Goal: Transaction & Acquisition: Purchase product/service

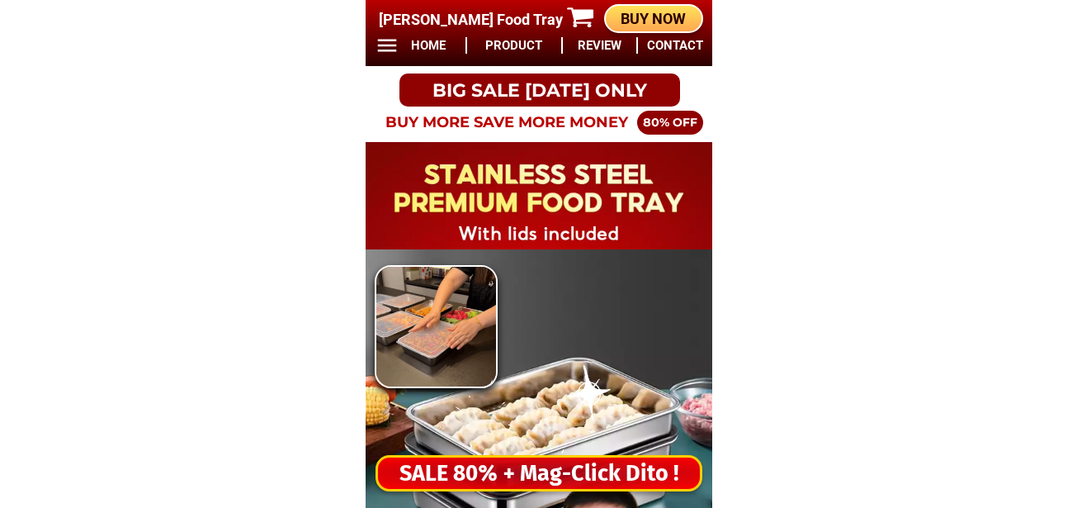
click at [547, 439] on div at bounding box center [539, 441] width 231 height 231
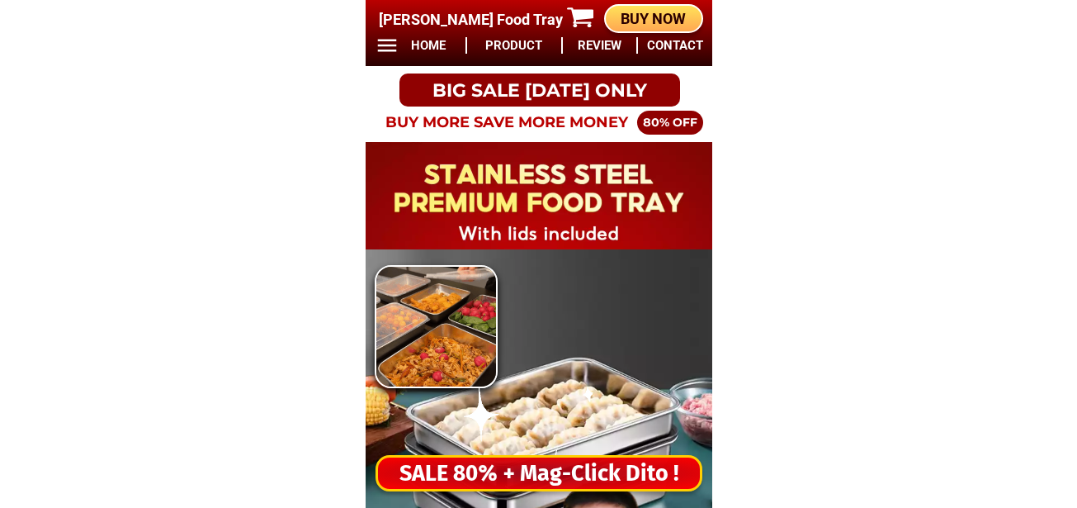
click at [540, 466] on div "SALE 80% + Mag-Click Dito !" at bounding box center [539, 474] width 322 height 34
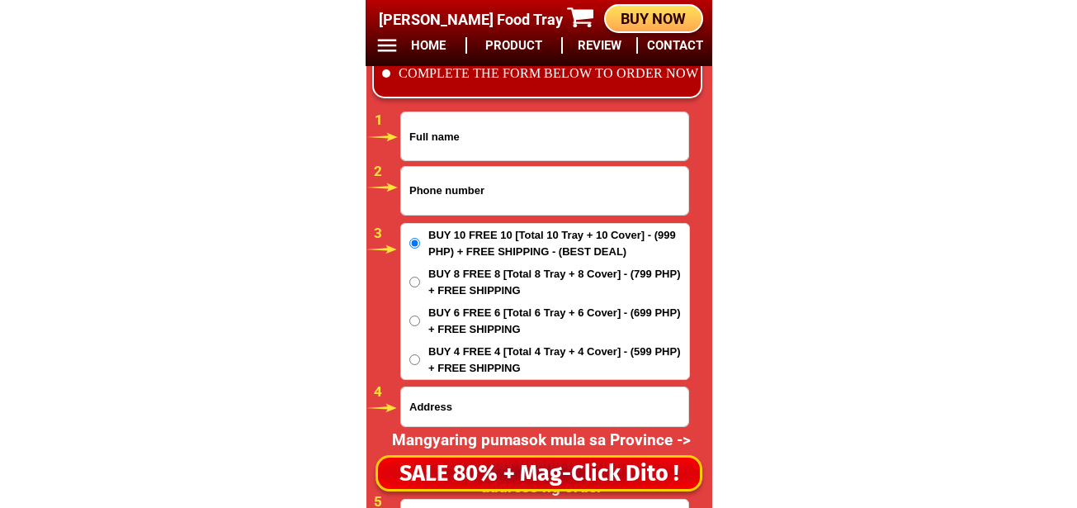
scroll to position [13769, 0]
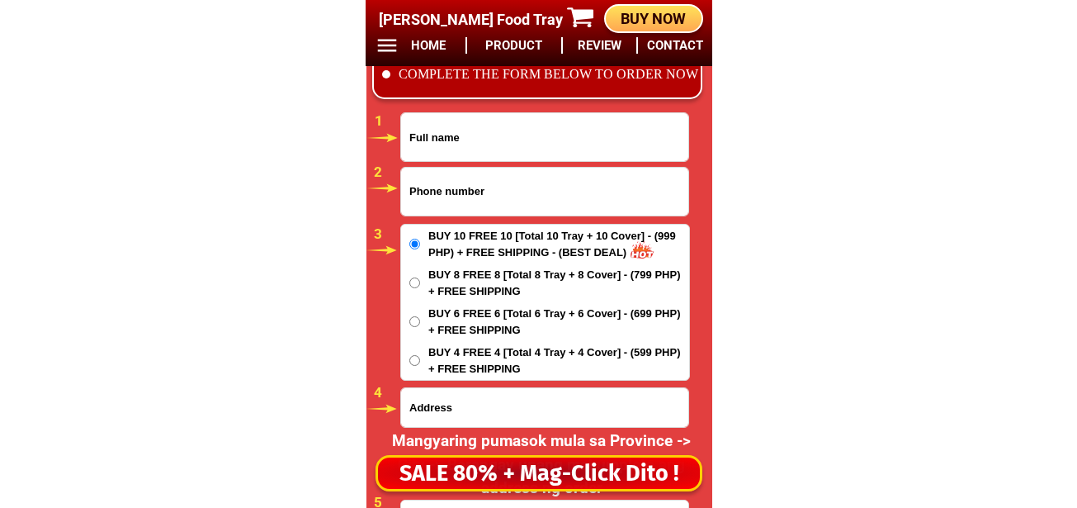
click at [452, 192] on input "Input phone_number" at bounding box center [544, 192] width 287 height 48
paste input "09679912390"
type input "09679912390"
drag, startPoint x: 477, startPoint y: 137, endPoint x: 477, endPoint y: 163, distance: 25.6
click at [477, 137] on input "Input full_name" at bounding box center [544, 137] width 287 height 48
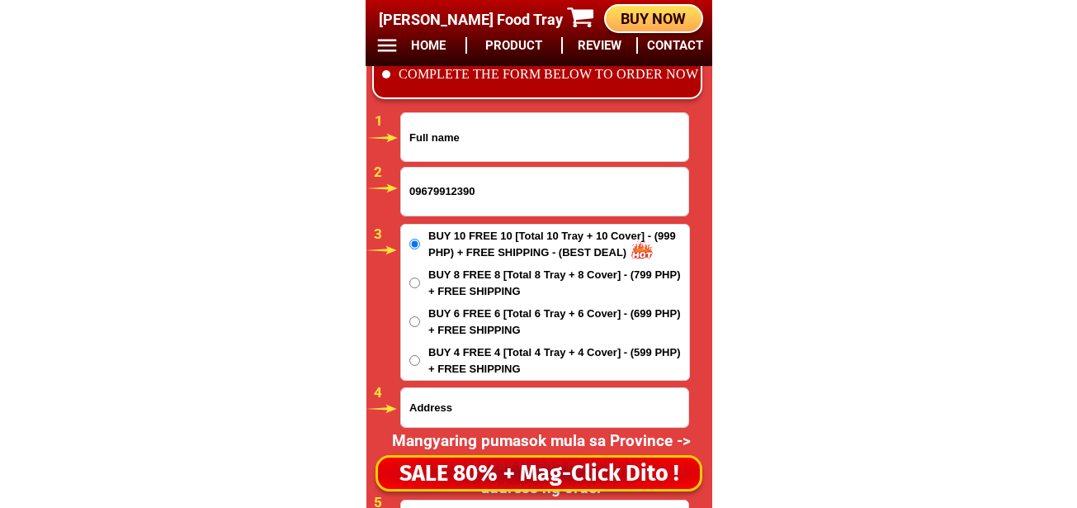
paste input "Liza Sague Laguhil"
type input "Liza Sague Laguhil"
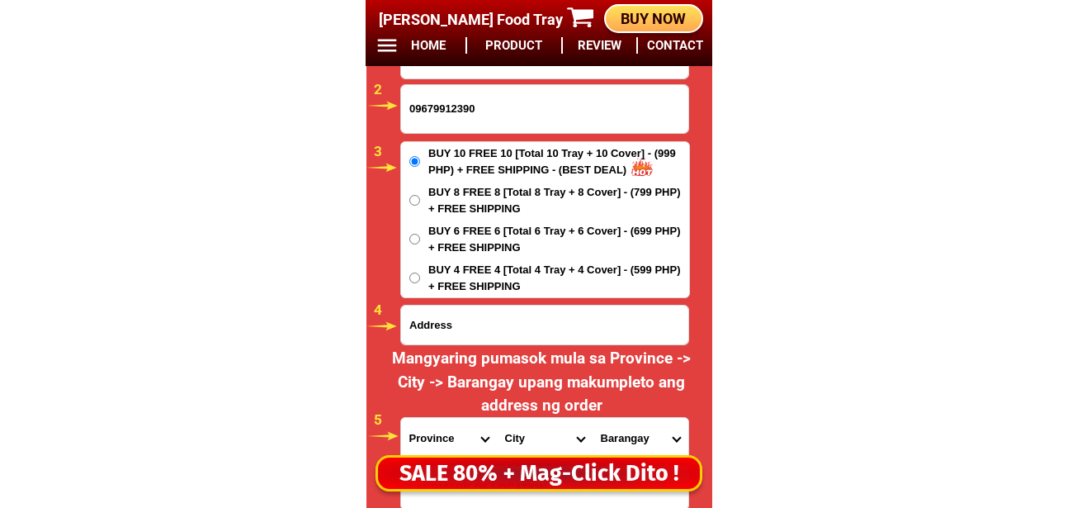
click at [471, 328] on input "Input address" at bounding box center [544, 324] width 287 height 39
paste input "địa chỉ này ở đâu cho tôi kết quả như sau: Phân tích địa chỉ 📍 Province : City …"
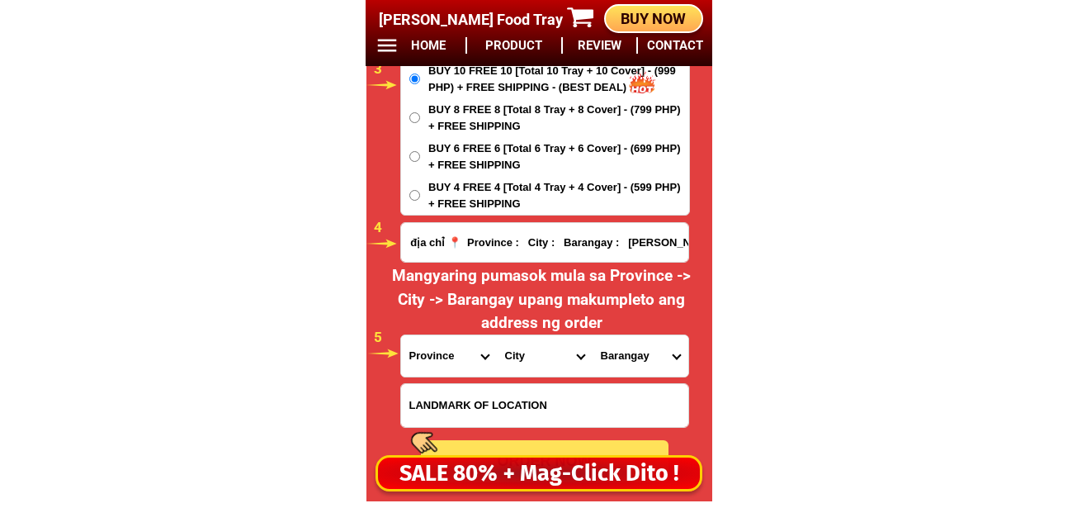
scroll to position [0, 0]
click at [514, 241] on input "địa chỉ này ở đâu cho tôi kết quả như sau: Phân tích địa chỉ 📍 Province : City …" at bounding box center [544, 242] width 287 height 39
paste input "brgy basag tboli south cotabato kontak"
type input "brgy basag tboli south cotabato kontak"
click at [454, 343] on select "Province [GEOGRAPHIC_DATA] [GEOGRAPHIC_DATA] [GEOGRAPHIC_DATA] [GEOGRAPHIC_DATA…" at bounding box center [449, 355] width 96 height 41
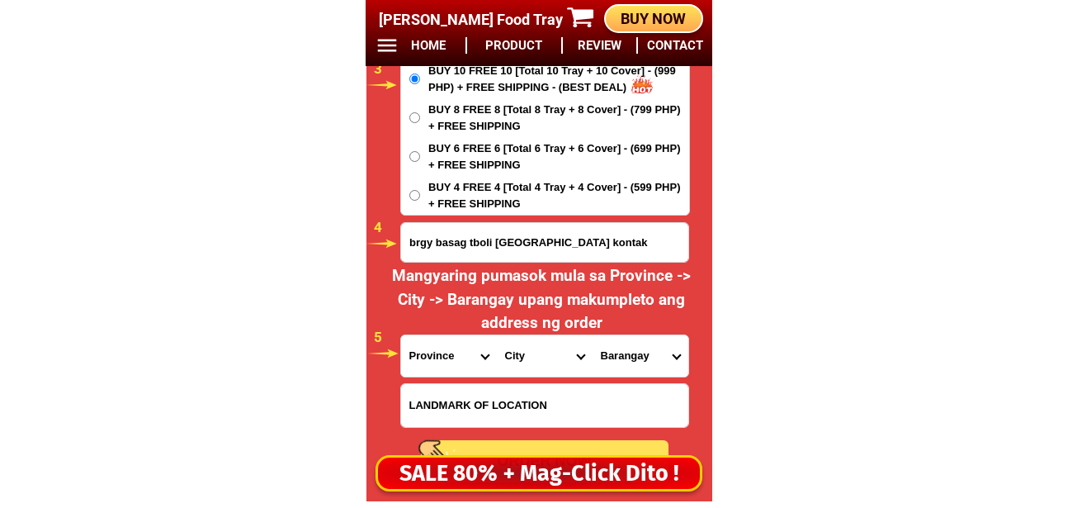
select select "63_995"
click at [401, 335] on select "Province [GEOGRAPHIC_DATA] [GEOGRAPHIC_DATA] [GEOGRAPHIC_DATA] [GEOGRAPHIC_DATA…" at bounding box center [449, 355] width 96 height 41
click at [516, 355] on select "City General-santos-city Koronadal-city Lake-sebu Norala Polomolok South-cotaba…" at bounding box center [545, 355] width 96 height 41
select select "63_9959965"
click at [497, 335] on select "City General-santos-city Koronadal-city Lake-sebu Norala Polomolok South-cotaba…" at bounding box center [545, 355] width 96 height 41
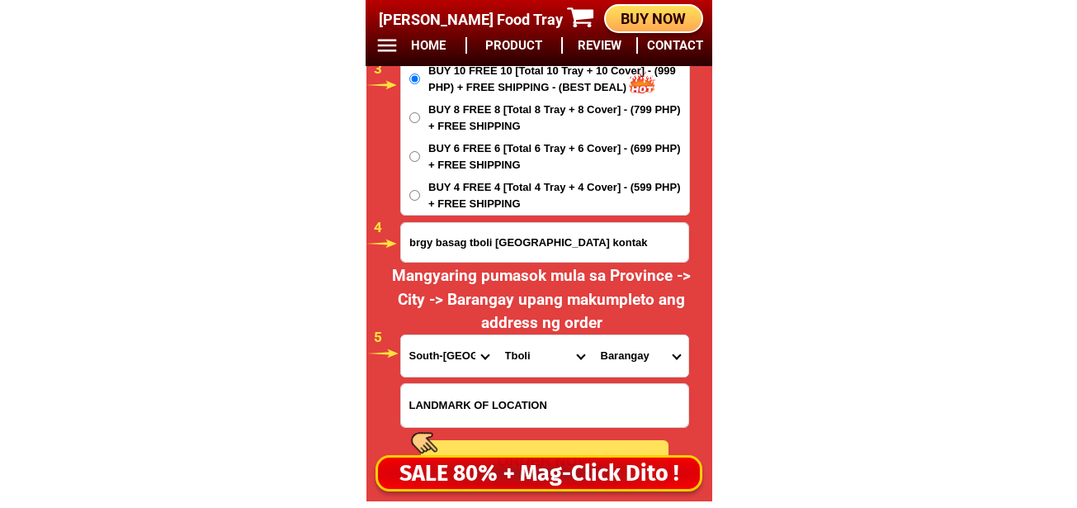
drag, startPoint x: 657, startPoint y: 362, endPoint x: 656, endPoint y: 343, distance: 19.0
click at [656, 362] on select "Barangay Aflek Afus Basag Bob Desawo Dlanag Edwards Kematu Laconon Lambangan La…" at bounding box center [641, 355] width 96 height 41
select select "63_9959965003"
click at [593, 335] on select "Barangay Aflek Afus Basag Bob Desawo Dlanag Edwards Kematu Laconon Lambangan La…" at bounding box center [641, 355] width 96 height 41
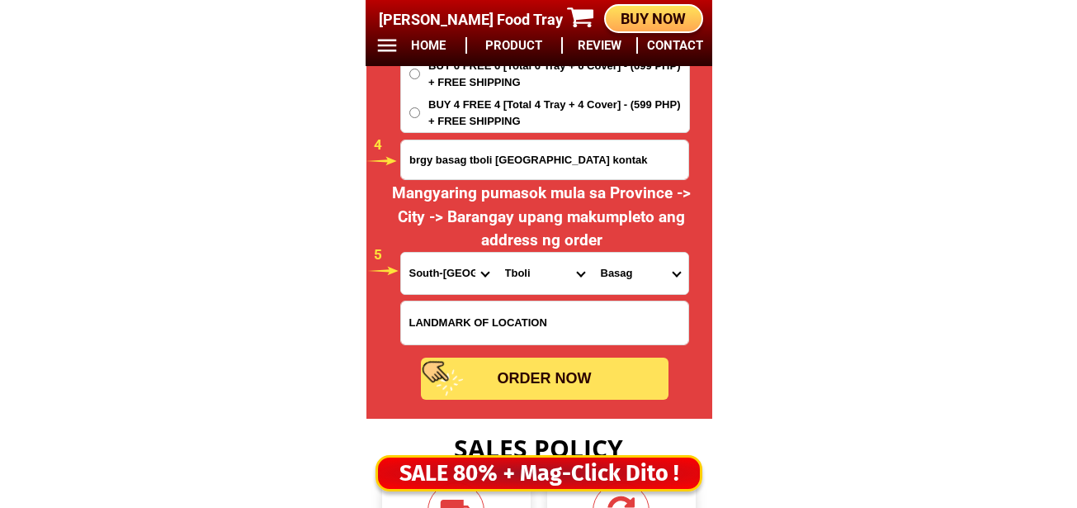
click at [558, 376] on div "ORDER NOW" at bounding box center [545, 378] width 248 height 22
type input "09679912390"
radio input "true"
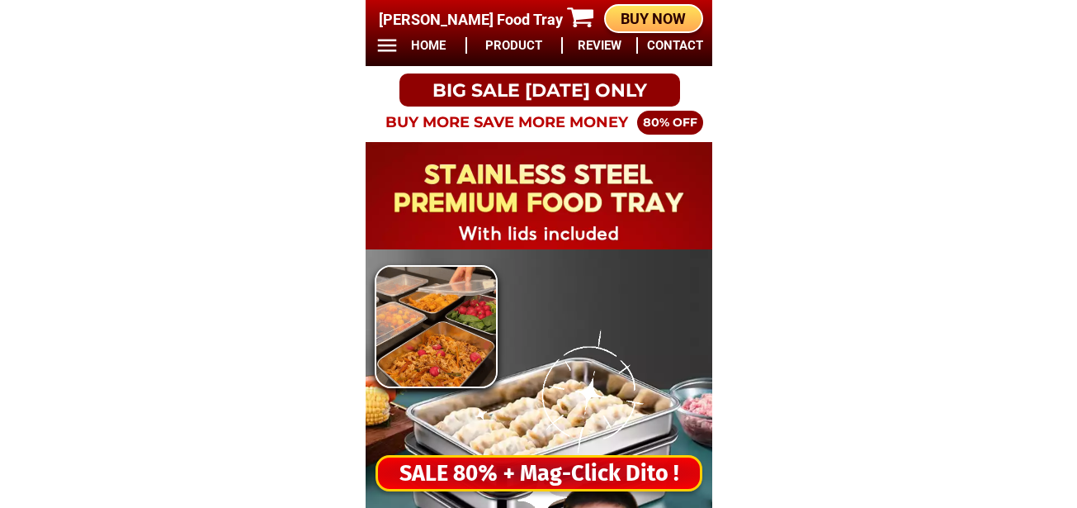
click at [525, 469] on div "SALE 80% + Mag-Click Dito !" at bounding box center [539, 474] width 322 height 34
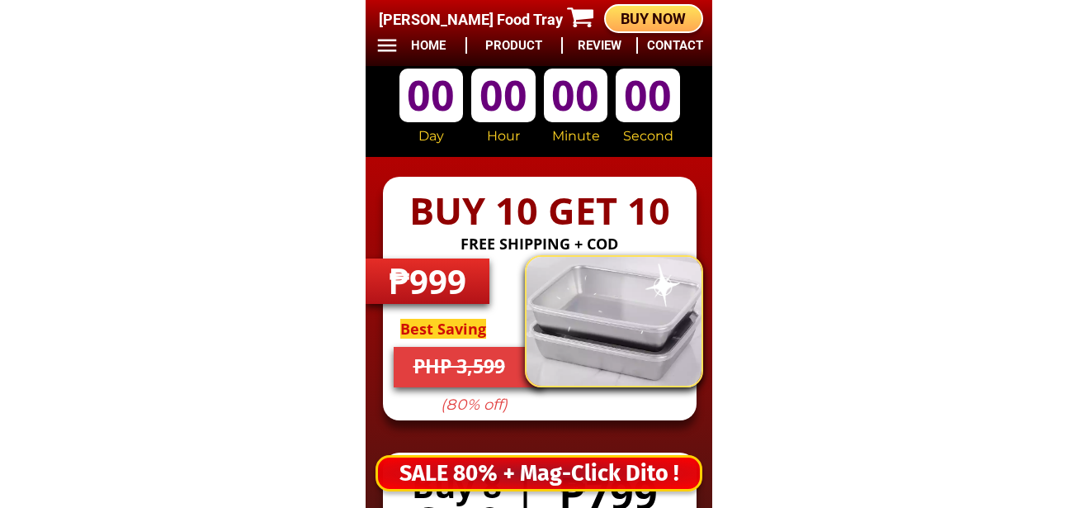
scroll to position [13769, 0]
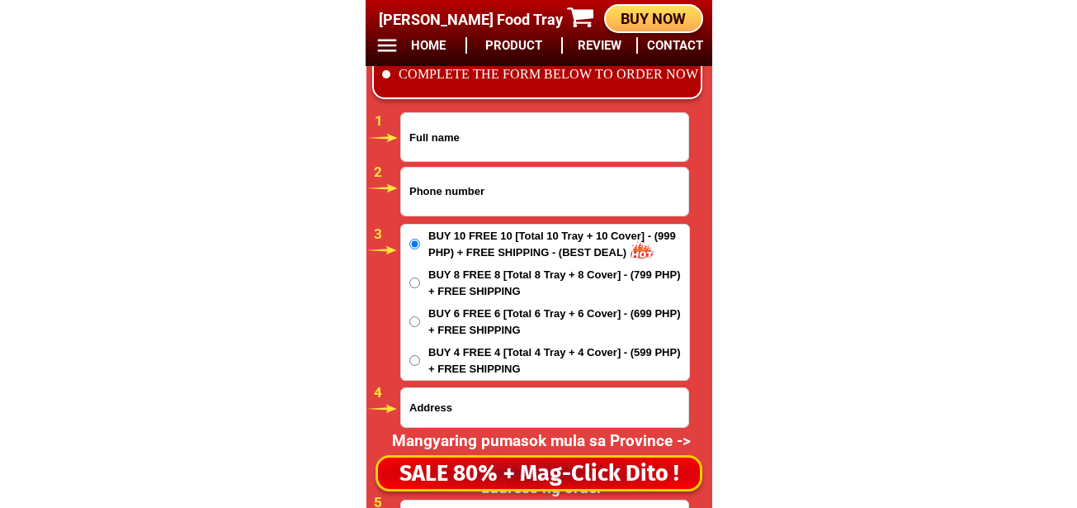
drag, startPoint x: 518, startPoint y: 193, endPoint x: 509, endPoint y: 212, distance: 21.0
click at [518, 193] on input "Input phone_number" at bounding box center [544, 192] width 287 height 48
paste input "09127103472"
type input "09127103472"
drag, startPoint x: 445, startPoint y: 138, endPoint x: 445, endPoint y: 175, distance: 37.2
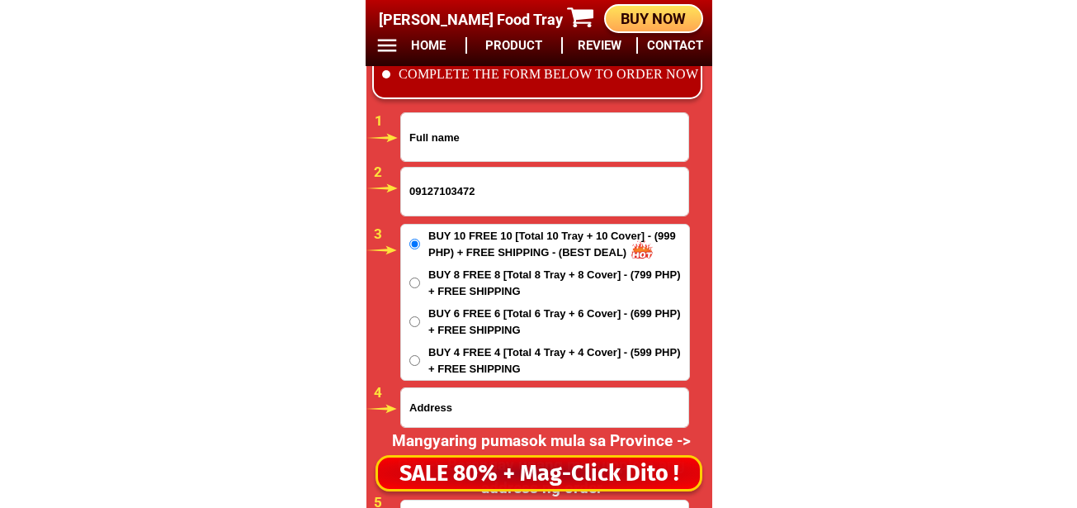
click at [445, 138] on input "Input full_name" at bounding box center [544, 137] width 287 height 48
paste input "[PERSON_NAME] [PERSON_NAME]"
type input "[PERSON_NAME] [PERSON_NAME]"
click at [446, 401] on input "Input address" at bounding box center [544, 407] width 287 height 39
paste input "POBLACION, Damulog, bukidnon"
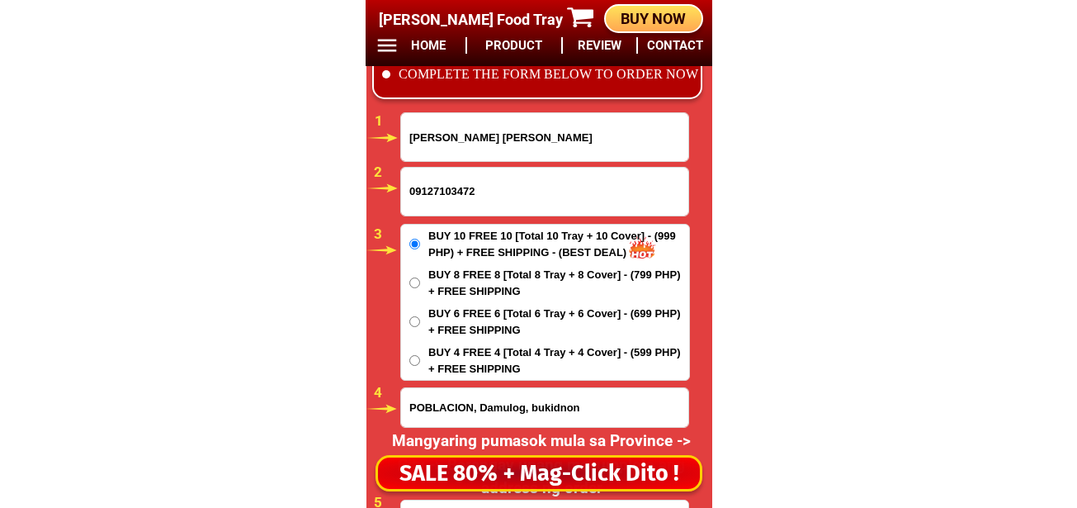
type input "POBLACION, Damulog, bukidnon"
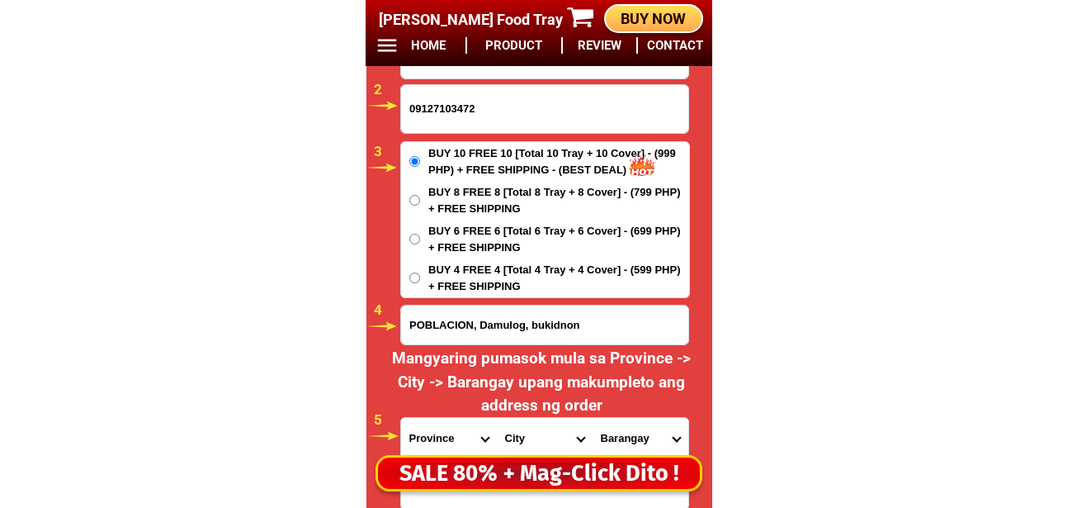
scroll to position [14017, 0]
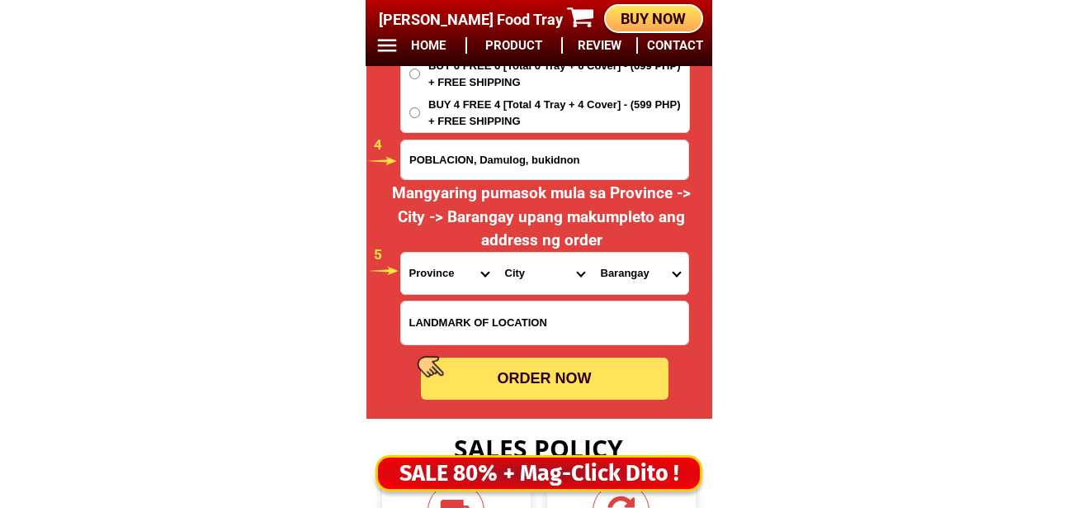
click at [457, 324] on input "Input LANDMARKOFLOCATION" at bounding box center [544, 322] width 287 height 43
paste input "5-[GEOGRAPHIC_DATA]"
type input "5-[GEOGRAPHIC_DATA]"
drag, startPoint x: 441, startPoint y: 268, endPoint x: 443, endPoint y: 253, distance: 15.8
click at [441, 268] on select "Province [GEOGRAPHIC_DATA] [GEOGRAPHIC_DATA] [GEOGRAPHIC_DATA] [GEOGRAPHIC_DATA…" at bounding box center [449, 273] width 96 height 41
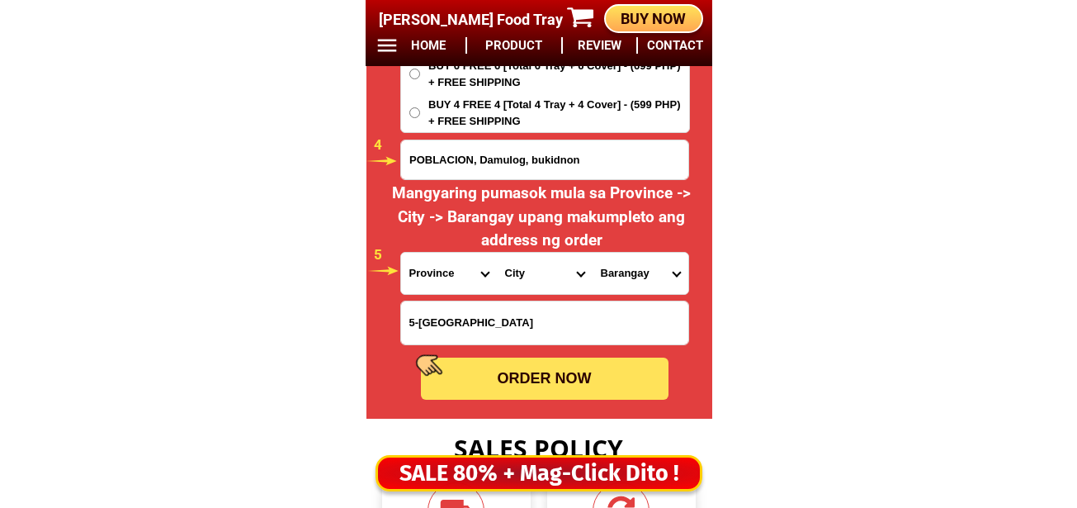
select select "63_623"
click at [401, 253] on select "Province [GEOGRAPHIC_DATA] [GEOGRAPHIC_DATA] [GEOGRAPHIC_DATA] [GEOGRAPHIC_DATA…" at bounding box center [449, 273] width 96 height 41
drag, startPoint x: 514, startPoint y: 266, endPoint x: 532, endPoint y: 253, distance: 21.3
click at [514, 266] on select "City [GEOGRAPHIC_DATA]-[GEOGRAPHIC_DATA]-[GEOGRAPHIC_DATA]-[GEOGRAPHIC_DATA][PE…" at bounding box center [545, 273] width 96 height 41
select select "63_6237143"
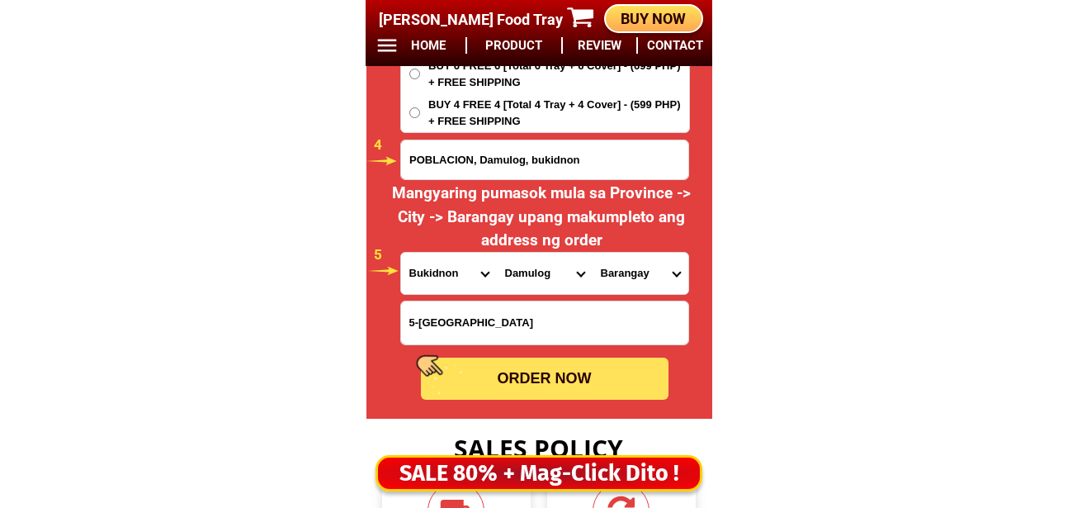
click at [497, 253] on select "City [GEOGRAPHIC_DATA]-[GEOGRAPHIC_DATA]-[GEOGRAPHIC_DATA]-[GEOGRAPHIC_DATA][PE…" at bounding box center [545, 273] width 96 height 41
click at [621, 254] on select "Barangay Aludas Angga-an Kinapat Kiraon Kitingting Lagandang Macapari Maican Mi…" at bounding box center [641, 273] width 96 height 41
select select "63_62371432238"
click at [593, 253] on select "Barangay Aludas Angga-an Kinapat Kiraon Kitingting Lagandang Macapari Maican Mi…" at bounding box center [641, 273] width 96 height 41
click at [546, 376] on div "ORDER NOW" at bounding box center [545, 378] width 248 height 22
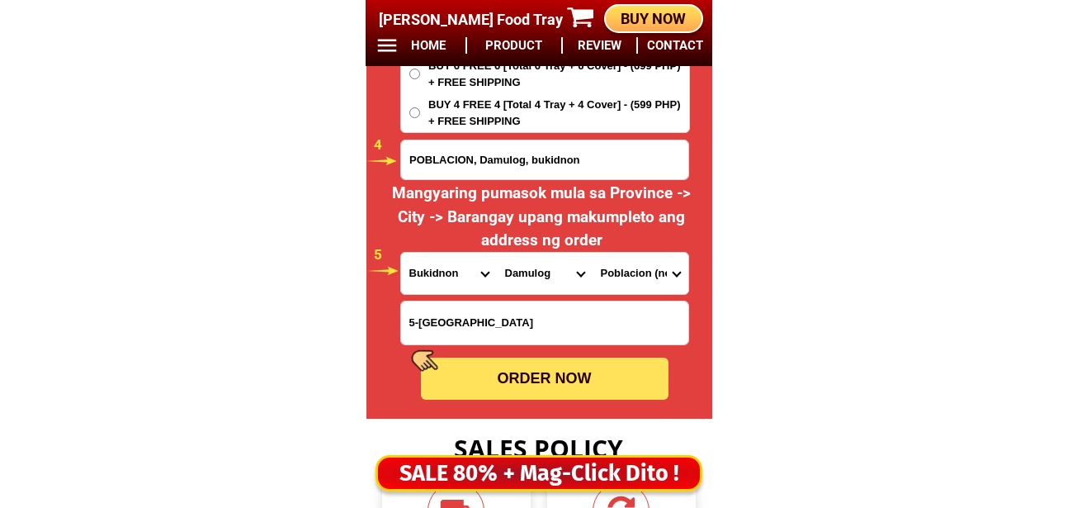
radio input "true"
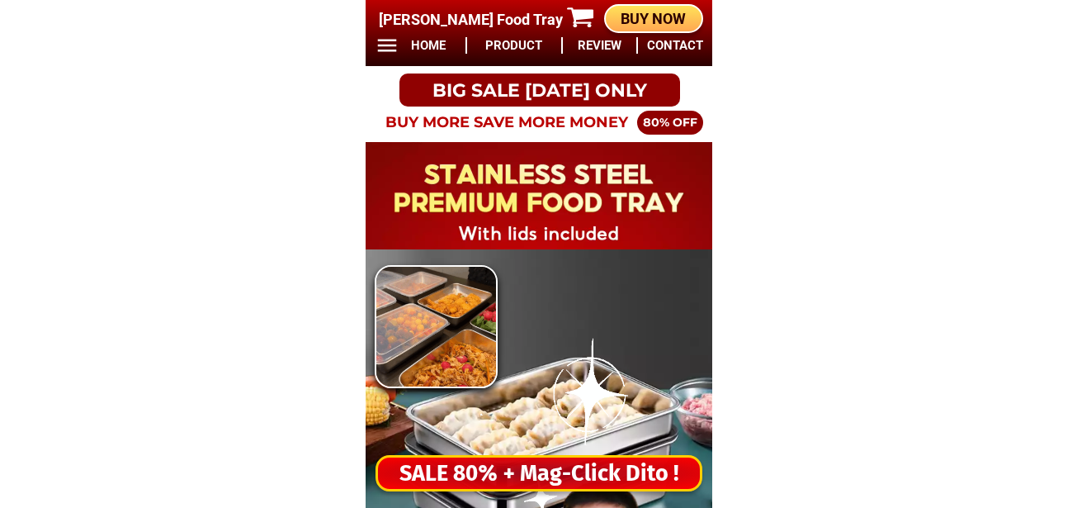
click at [527, 468] on div "SALE 80% + Mag-Click Dito !" at bounding box center [539, 474] width 322 height 34
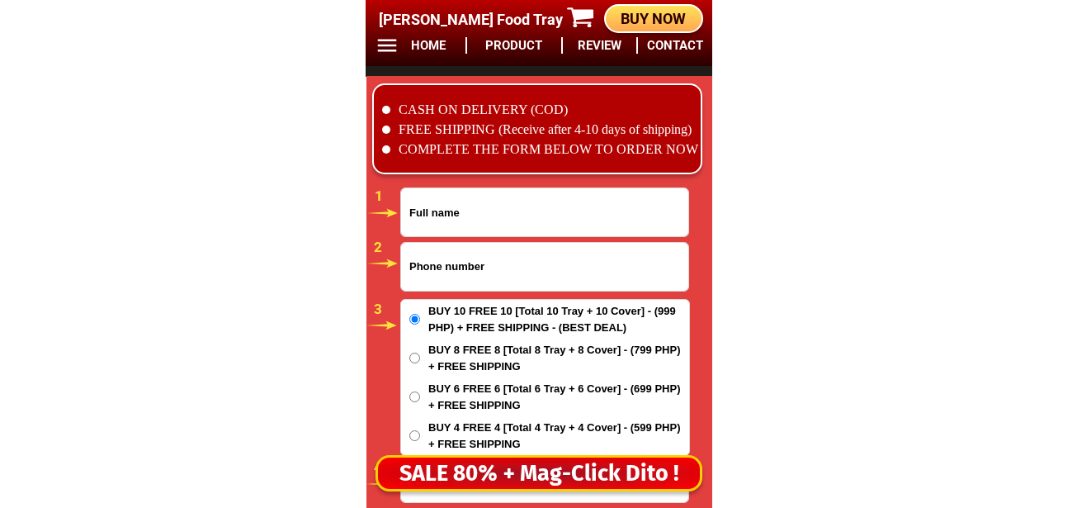
scroll to position [13769, 0]
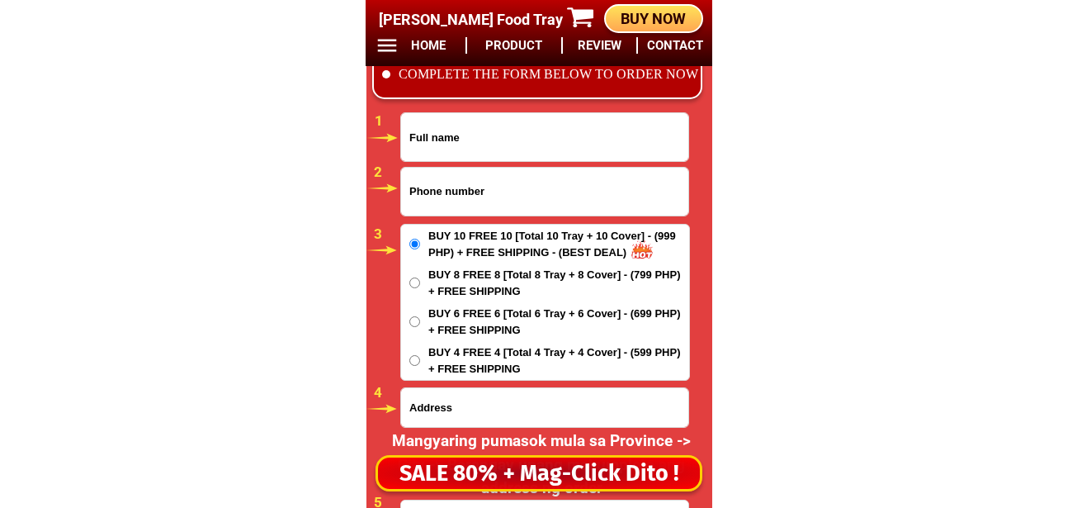
click at [516, 189] on input "Input phone_number" at bounding box center [544, 192] width 287 height 48
paste input "09061525682"
type input "09061525682"
drag, startPoint x: 447, startPoint y: 145, endPoint x: 465, endPoint y: 146, distance: 18.2
click at [447, 144] on input "Input full_name" at bounding box center [544, 137] width 287 height 48
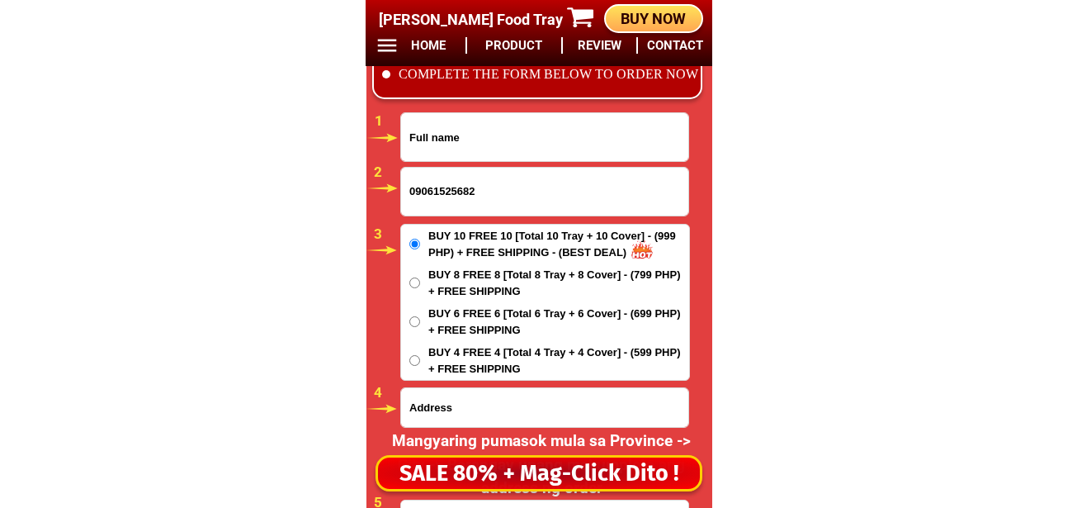
paste input "Marie Paz G. Tablang"
type input "Marie Paz G. Tablang"
click at [458, 387] on div at bounding box center [544, 407] width 289 height 40
click at [508, 400] on input "Input address" at bounding box center [544, 407] width 287 height 39
paste input "B32 L18 Calaanan Canitoan Cagayan de oro city Misamis Oryental a"
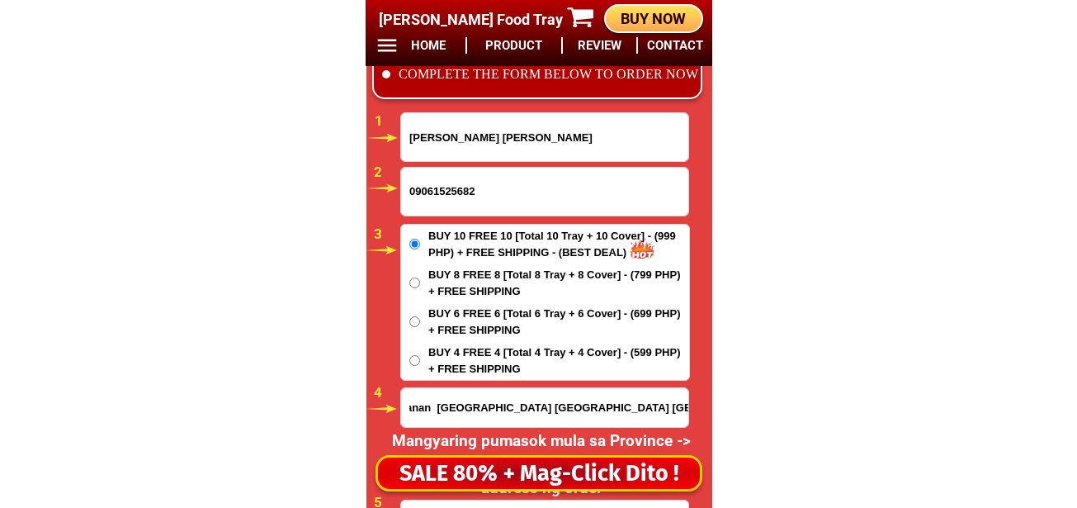
scroll to position [13934, 0]
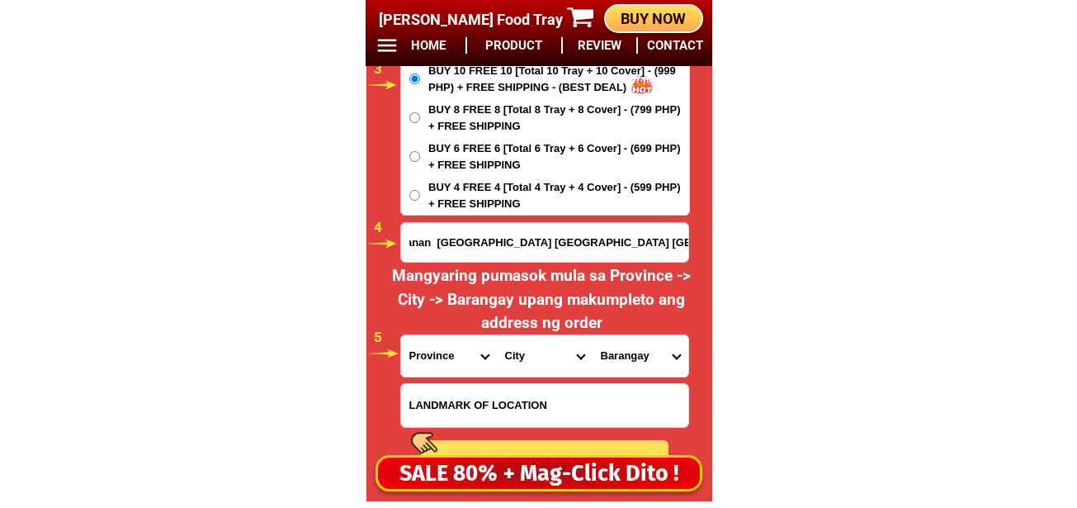
type input "B32 L18 Calaanan Canitoan Cagayan de oro city Misamis Oryental a"
click at [461, 368] on select "Province [GEOGRAPHIC_DATA] [GEOGRAPHIC_DATA] [GEOGRAPHIC_DATA] [GEOGRAPHIC_DATA…" at bounding box center [449, 355] width 96 height 41
select select "63_386"
click at [401, 335] on select "Province [GEOGRAPHIC_DATA] [GEOGRAPHIC_DATA] [GEOGRAPHIC_DATA] [GEOGRAPHIC_DATA…" at bounding box center [449, 355] width 96 height 41
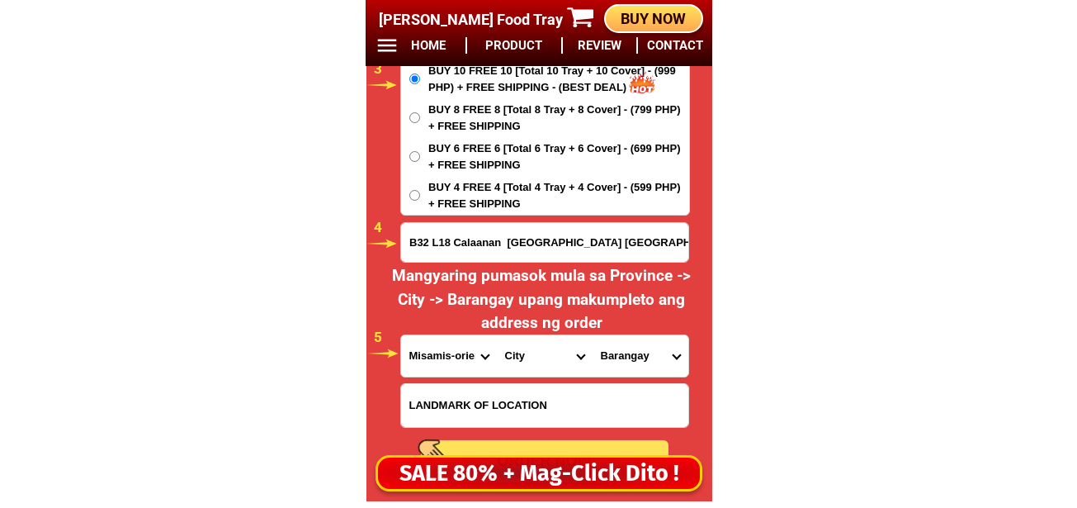
drag, startPoint x: 537, startPoint y: 358, endPoint x: 535, endPoint y: 339, distance: 19.1
click at [535, 356] on select "City Alubijid Balingasag Balingoan Binuangan Cagayan-de-oro-city El-salvador-ci…" at bounding box center [545, 355] width 96 height 41
select select "63_386807"
click at [497, 335] on select "City Alubijid Balingasag Balingoan Binuangan Cagayan-de-oro-city El-salvador-ci…" at bounding box center [545, 355] width 96 height 41
click at [627, 372] on select "Barangay Agusan Baikingon Balubal Balulang Barangay 1 (pob.) Barangay 10 (pob.)…" at bounding box center [641, 355] width 96 height 41
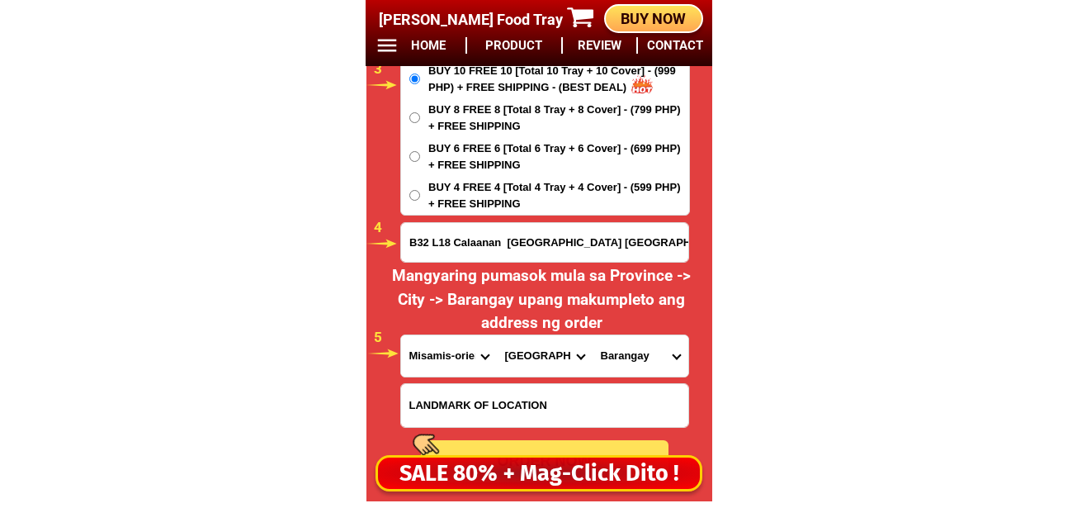
select select "63_3868073299"
click at [593, 335] on select "Barangay Agusan Baikingon Balubal Balulang Barangay 1 (pob.) Barangay 10 (pob.)…" at bounding box center [641, 355] width 96 height 41
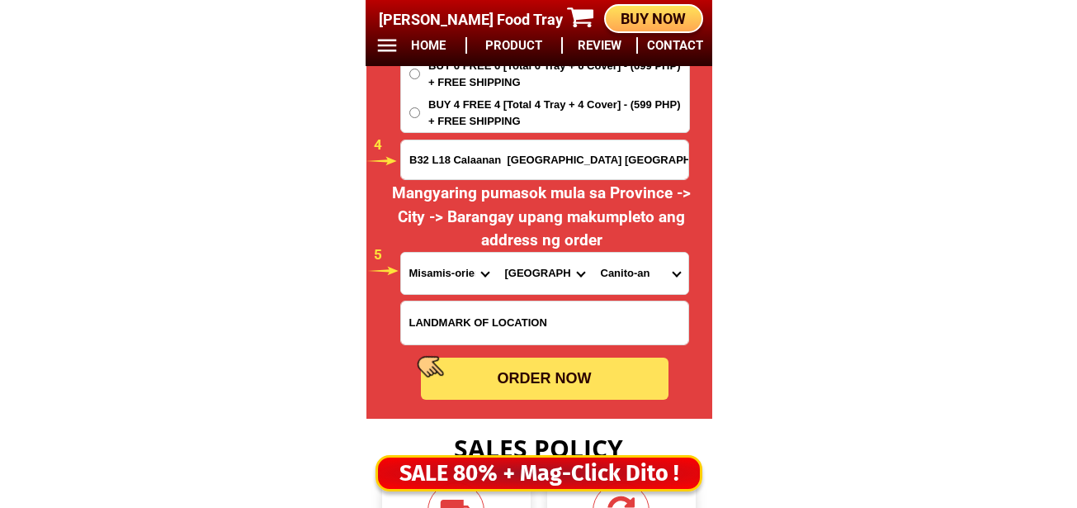
click at [606, 386] on div "ORDER NOW" at bounding box center [545, 378] width 248 height 22
radio input "true"
